Goal: Find specific page/section: Find specific page/section

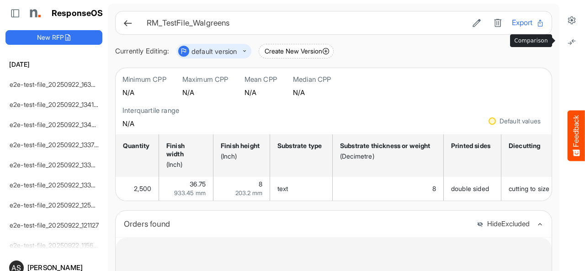
scroll to position [94, 0]
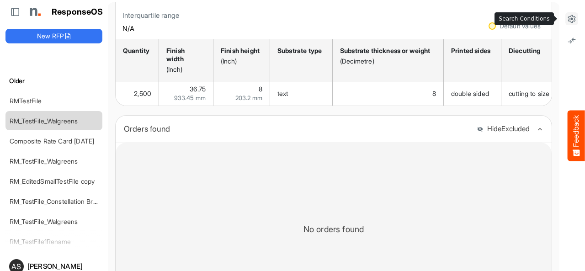
click at [567, 21] on icon at bounding box center [571, 18] width 9 height 9
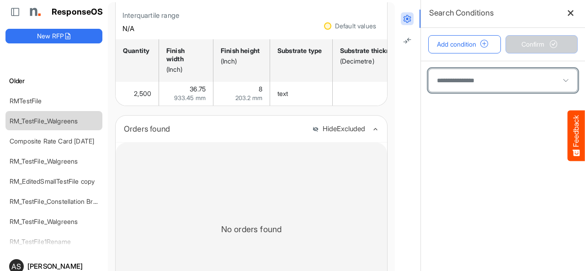
click at [457, 89] on span at bounding box center [503, 80] width 149 height 23
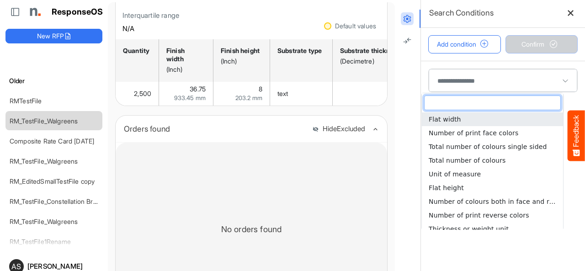
click at [446, 117] on span "Flat width" at bounding box center [445, 119] width 32 height 7
type input "**********"
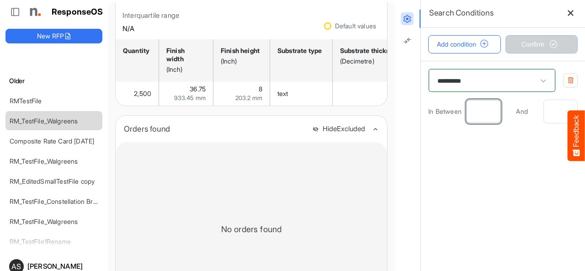
click at [473, 109] on input "number" at bounding box center [483, 111] width 33 height 23
type input "*"
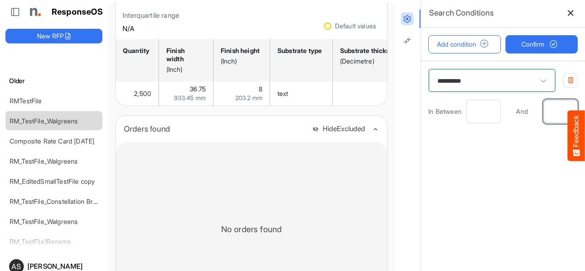
click at [544, 113] on input "number" at bounding box center [560, 111] width 33 height 23
type input "*"
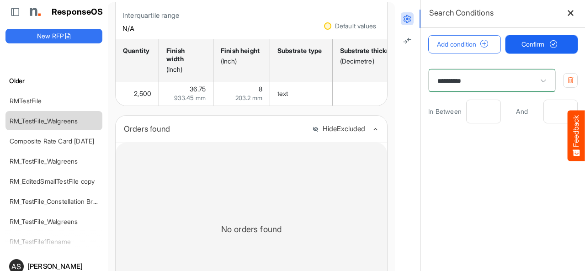
click at [525, 47] on span "Confirm" at bounding box center [541, 44] width 40 height 10
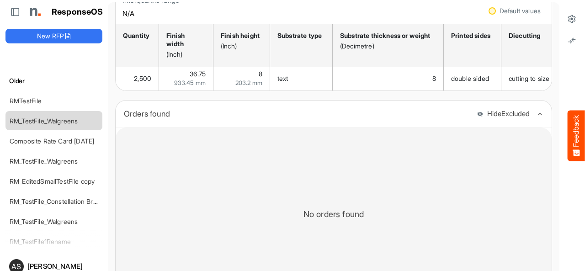
scroll to position [120, 0]
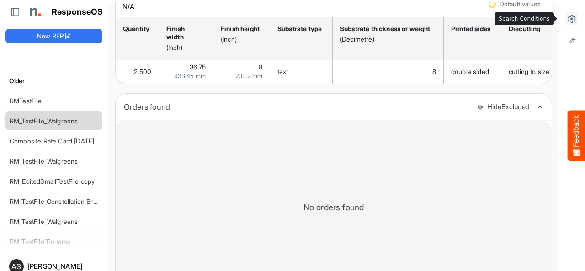
click at [567, 23] on icon at bounding box center [571, 18] width 9 height 9
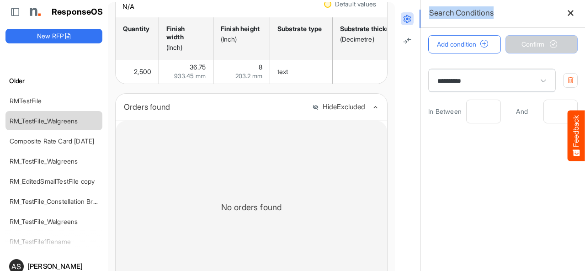
drag, startPoint x: 502, startPoint y: 15, endPoint x: 424, endPoint y: 11, distance: 77.8
click at [424, 11] on div "Search Conditions" at bounding box center [503, 13] width 164 height 29
copy h6 "Search Conditions"
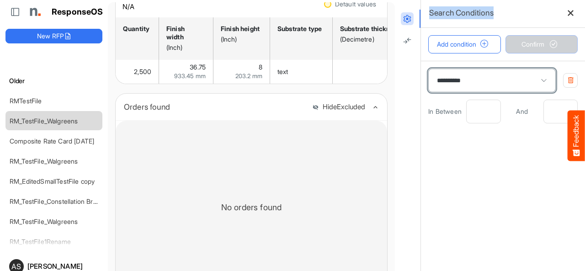
click at [537, 82] on span at bounding box center [544, 81] width 14 height 14
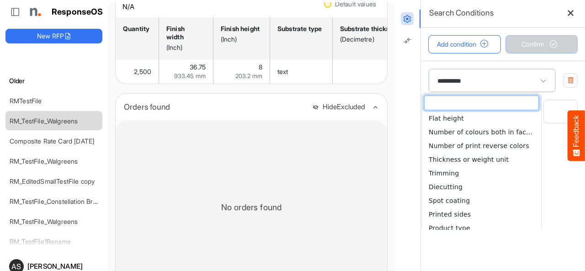
scroll to position [0, 0]
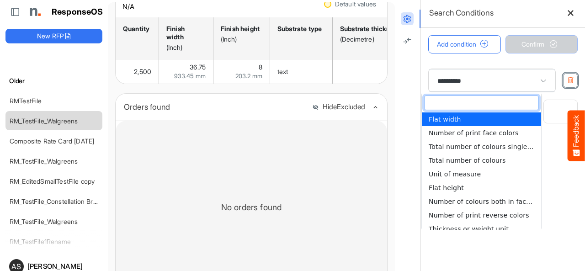
click at [567, 78] on icon "button" at bounding box center [570, 80] width 7 height 7
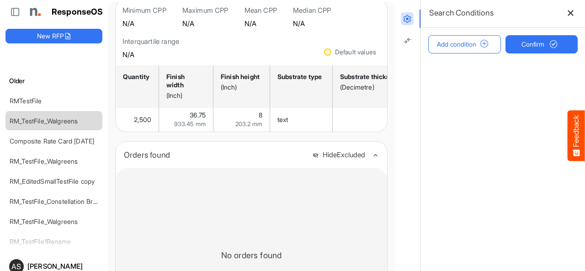
scroll to position [69, 0]
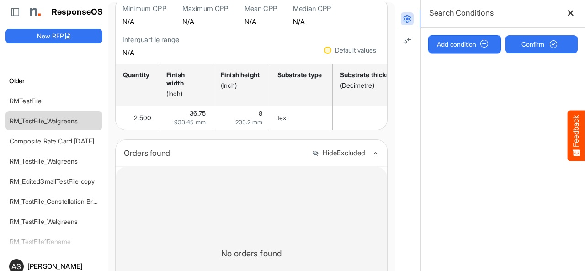
click at [455, 47] on button "Add condition" at bounding box center [464, 44] width 73 height 18
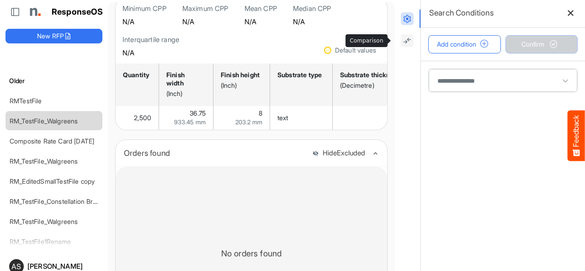
click at [403, 43] on icon at bounding box center [407, 40] width 9 height 9
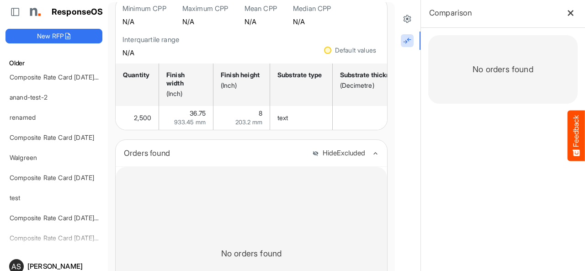
scroll to position [1053, 0]
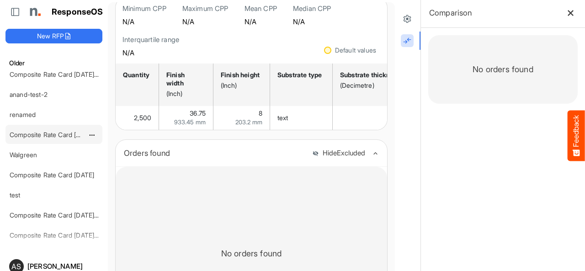
click at [49, 131] on link "Composite Rate Card [DATE]" at bounding box center [52, 135] width 85 height 8
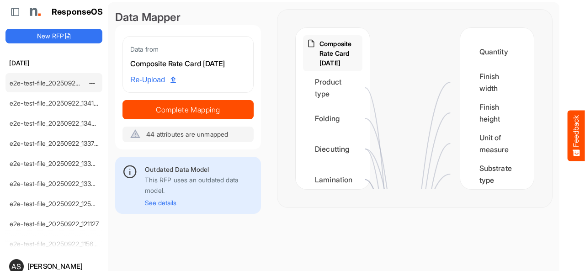
click at [21, 83] on link "e2e-test-file_20250922_163414" at bounding box center [56, 83] width 92 height 8
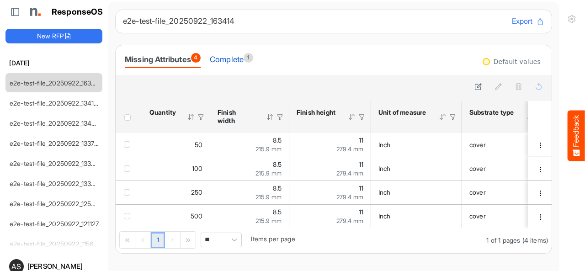
click at [228, 58] on div "Complete 1" at bounding box center [231, 59] width 43 height 13
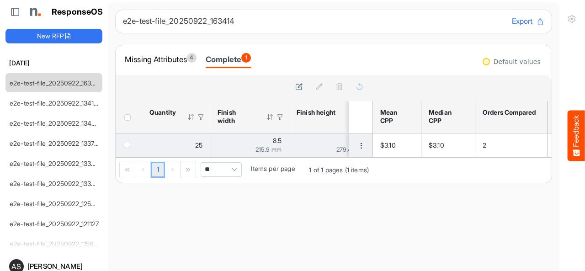
click at [350, 151] on td "a769c176-5e69-4f0f-9075-ed91b14f0fcc is template cell Column Header" at bounding box center [362, 145] width 26 height 24
click at [358, 147] on span "dropdownbutton" at bounding box center [361, 146] width 6 height 6
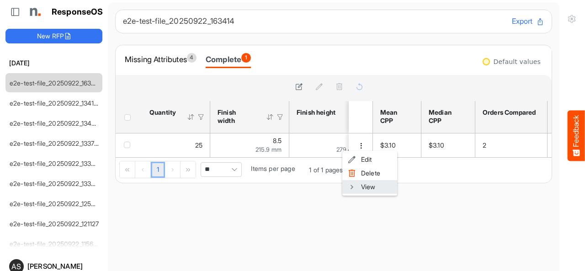
click at [366, 192] on li "View" at bounding box center [369, 187] width 55 height 14
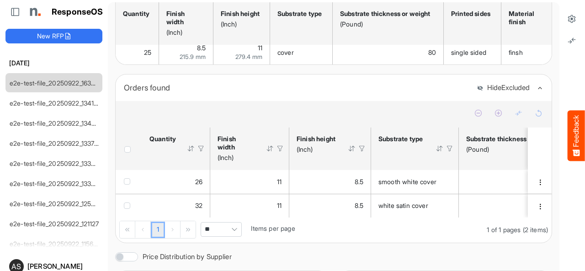
scroll to position [128, 0]
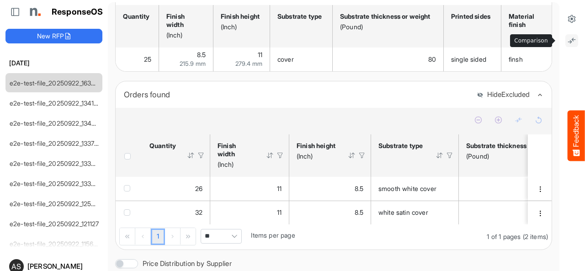
click at [569, 40] on button at bounding box center [571, 40] width 13 height 13
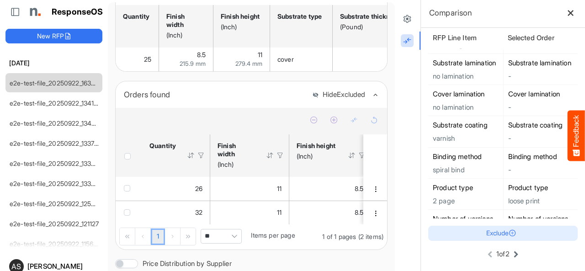
scroll to position [301, 0]
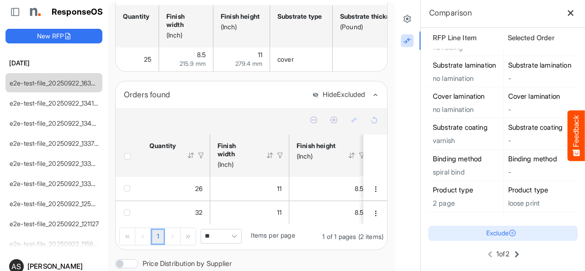
click at [511, 255] on icon at bounding box center [516, 254] width 11 height 11
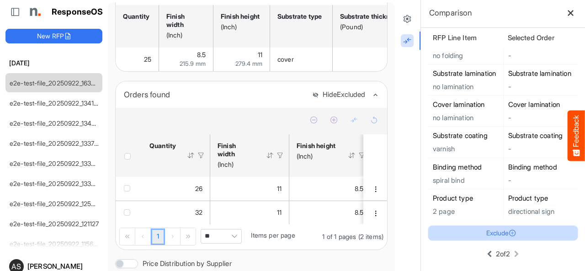
click at [509, 231] on icon at bounding box center [513, 233] width 8 height 8
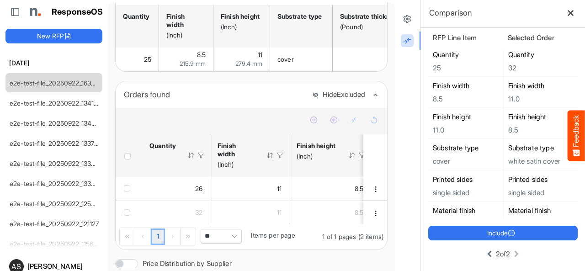
scroll to position [0, 0]
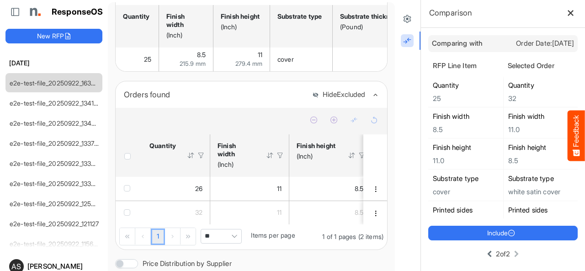
click at [567, 13] on icon at bounding box center [570, 13] width 7 height 7
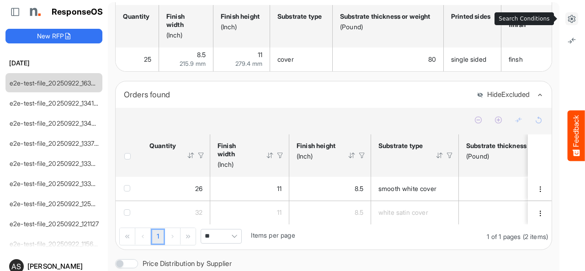
click at [567, 21] on icon at bounding box center [571, 18] width 9 height 9
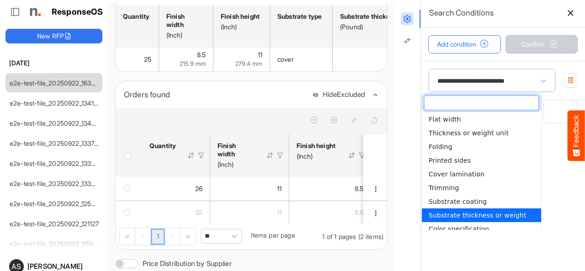
drag, startPoint x: 515, startPoint y: 87, endPoint x: 515, endPoint y: 60, distance: 27.4
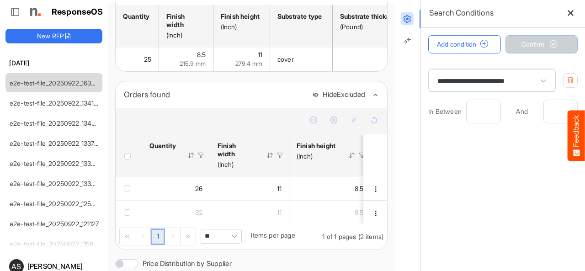
drag, startPoint x: 515, startPoint y: 60, endPoint x: 542, endPoint y: 71, distance: 29.1
drag, startPoint x: 542, startPoint y: 71, endPoint x: 537, endPoint y: 59, distance: 12.7
click at [537, 59] on div "Add condition Confirm" at bounding box center [503, 44] width 164 height 33
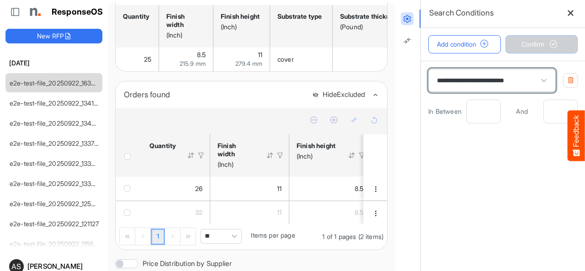
click at [515, 80] on span "**********" at bounding box center [492, 80] width 127 height 23
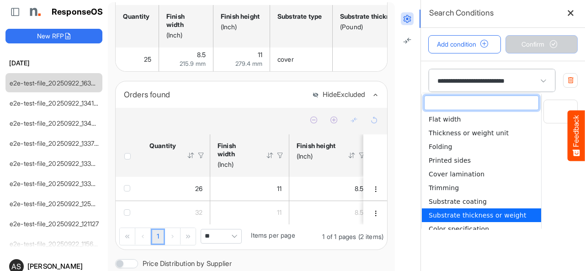
type input "*"
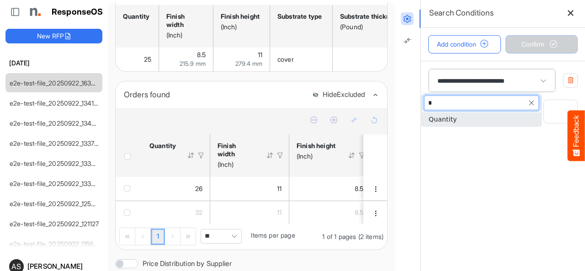
click at [463, 115] on li "Quantity" at bounding box center [481, 119] width 119 height 14
type input "********"
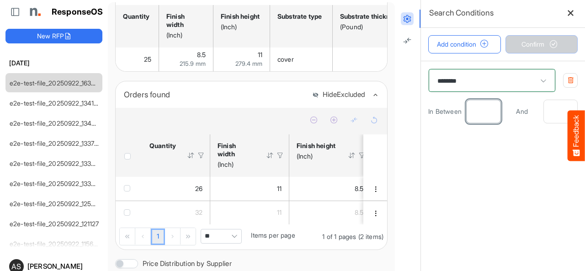
click at [467, 114] on input "number" at bounding box center [483, 111] width 33 height 23
type input "**"
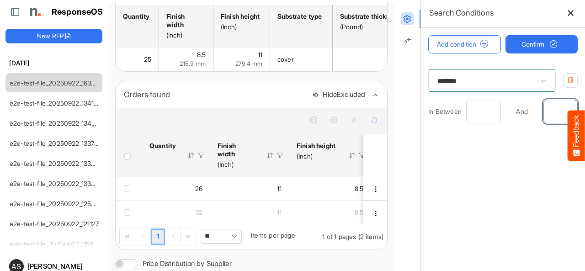
click at [544, 114] on input "number" at bounding box center [560, 111] width 33 height 23
type input "**"
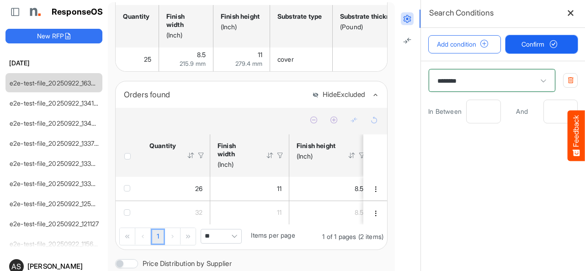
click at [531, 46] on span "Confirm" at bounding box center [541, 44] width 40 height 10
